Goal: Task Accomplishment & Management: Complete application form

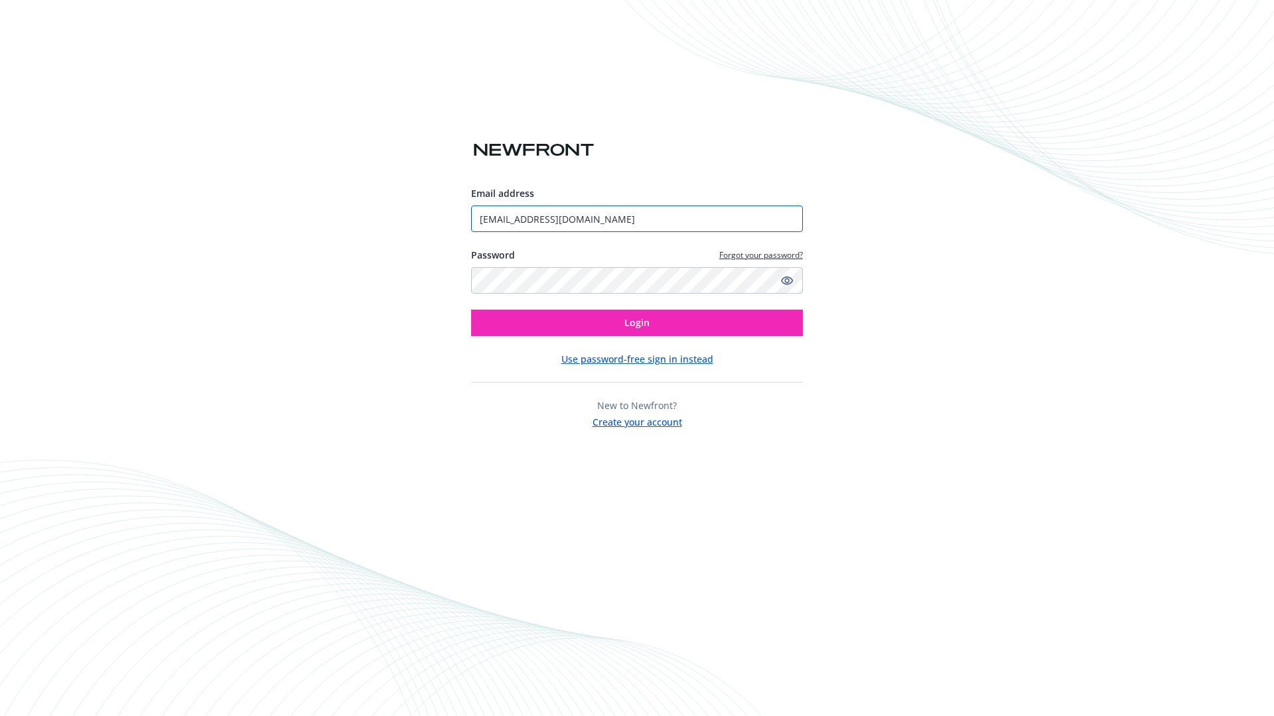
type input "[EMAIL_ADDRESS][DOMAIN_NAME]"
click at [637, 323] on span "Login" at bounding box center [636, 322] width 25 height 13
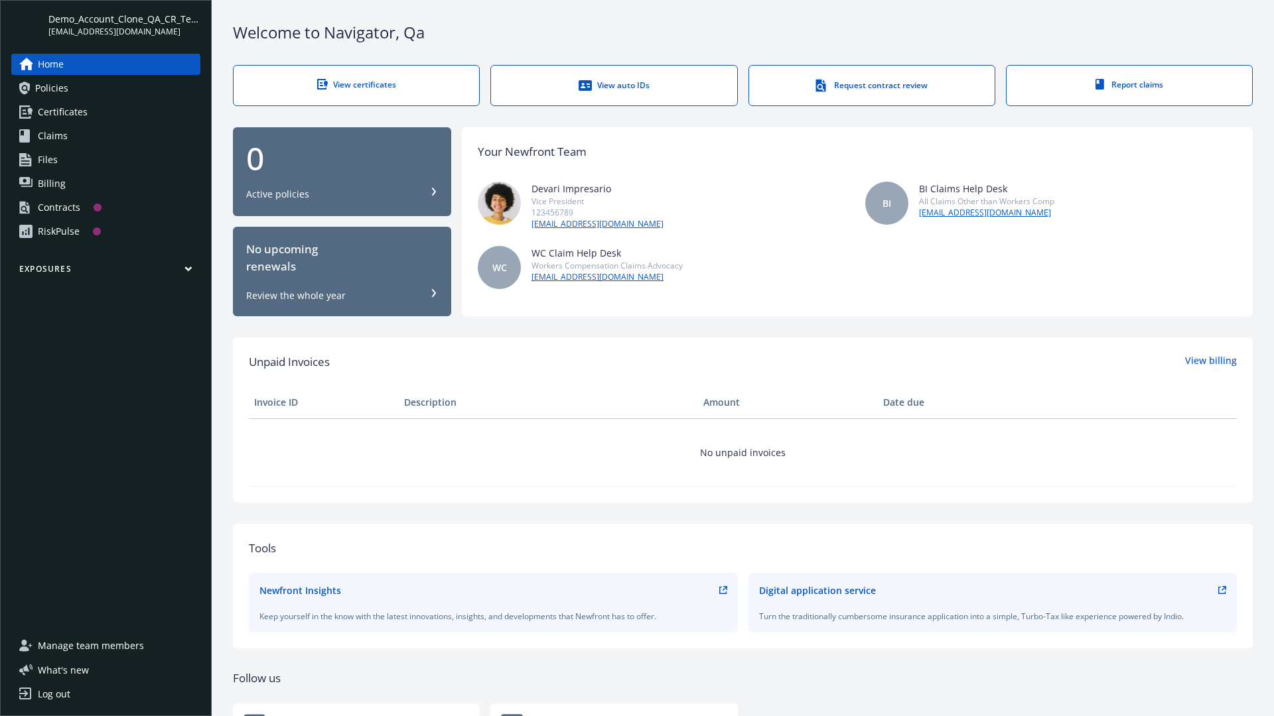
click at [124, 25] on span "Demo_Account_Clone_QA_CR_Tests_Prospect" at bounding box center [124, 19] width 152 height 14
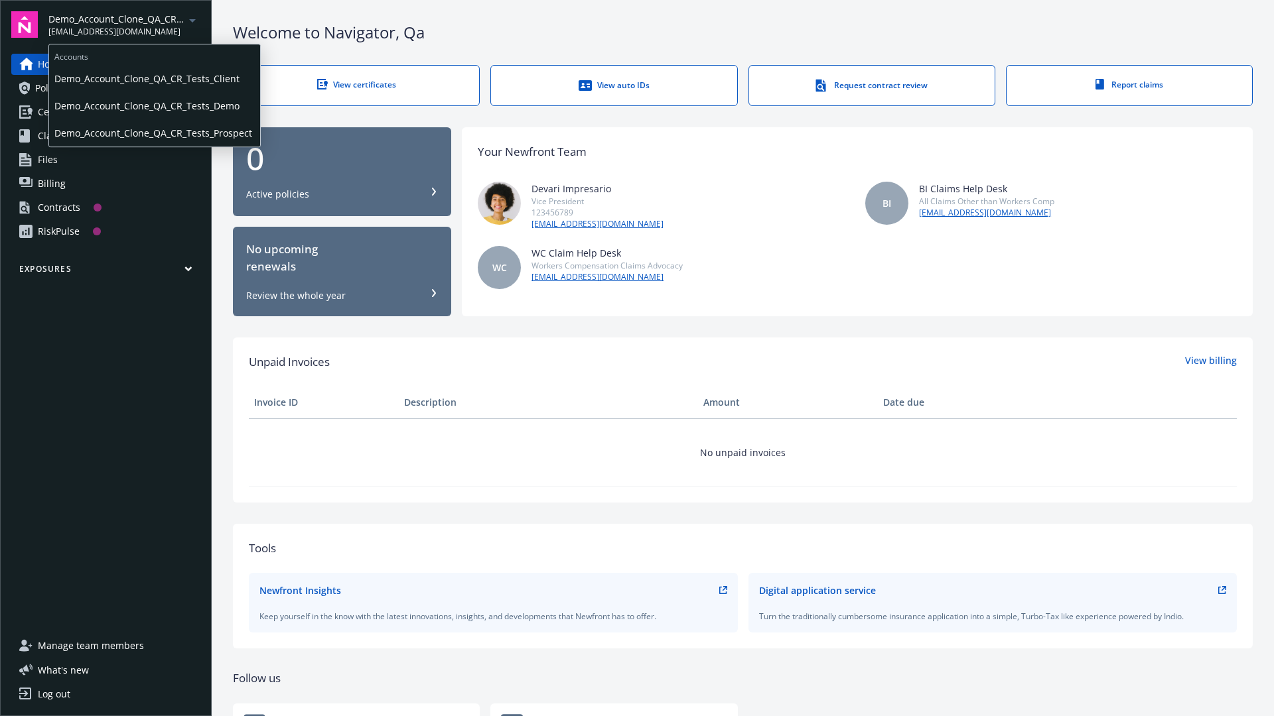
click at [153, 79] on span "Demo_Account_Clone_QA_CR_Tests_Client" at bounding box center [154, 78] width 200 height 27
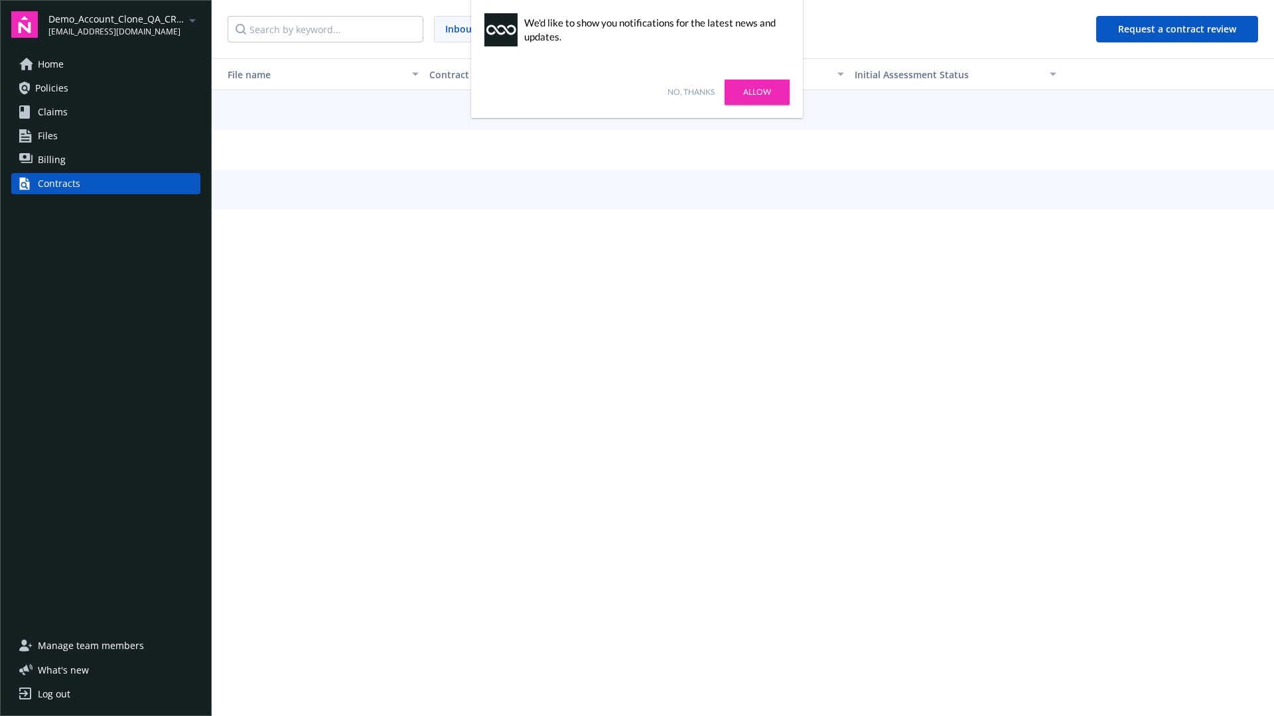
click at [691, 92] on link "No, thanks" at bounding box center [690, 92] width 47 height 12
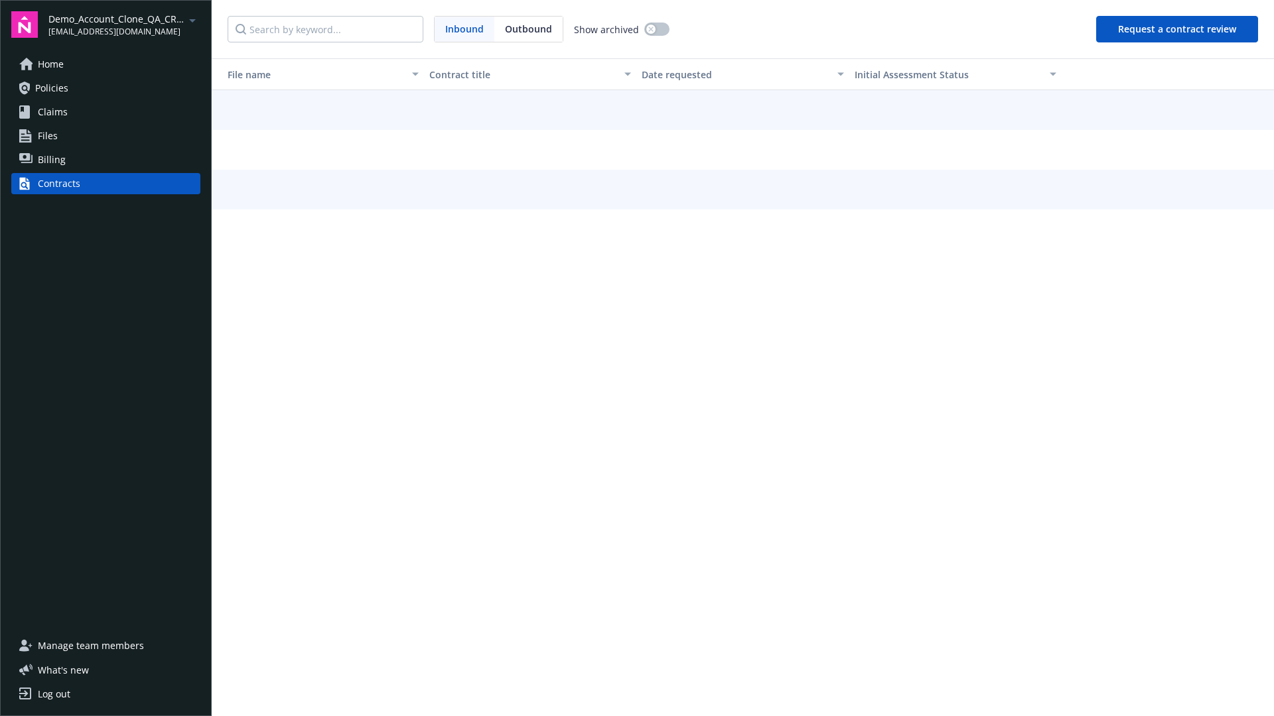
click at [1177, 29] on button "Request a contract review" at bounding box center [1177, 29] width 162 height 27
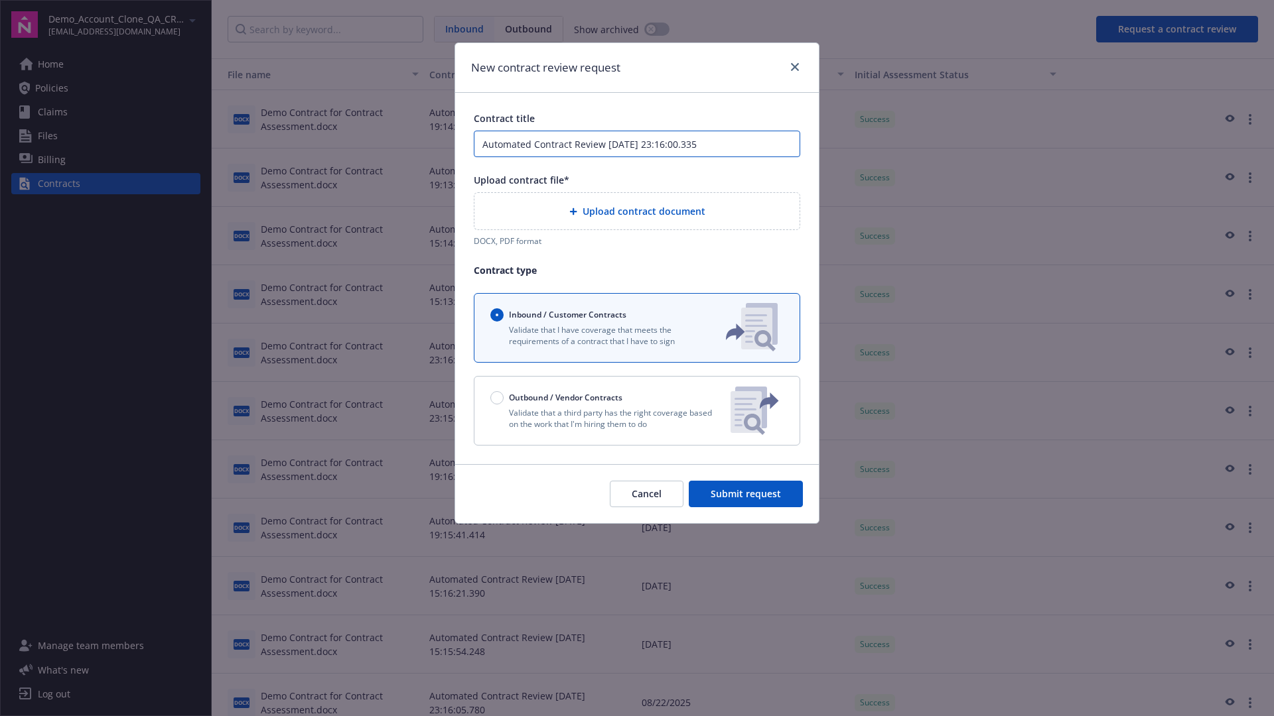
type input "Automated Contract Review [DATE] 23:16:00.335"
click at [637, 411] on p "Validate that a third party has the right coverage based on the work that I'm h…" at bounding box center [605, 418] width 230 height 23
radio input "false"
radio input "true"
click at [746, 500] on span "Submit request" at bounding box center [745, 494] width 70 height 13
